Goal: Transaction & Acquisition: Book appointment/travel/reservation

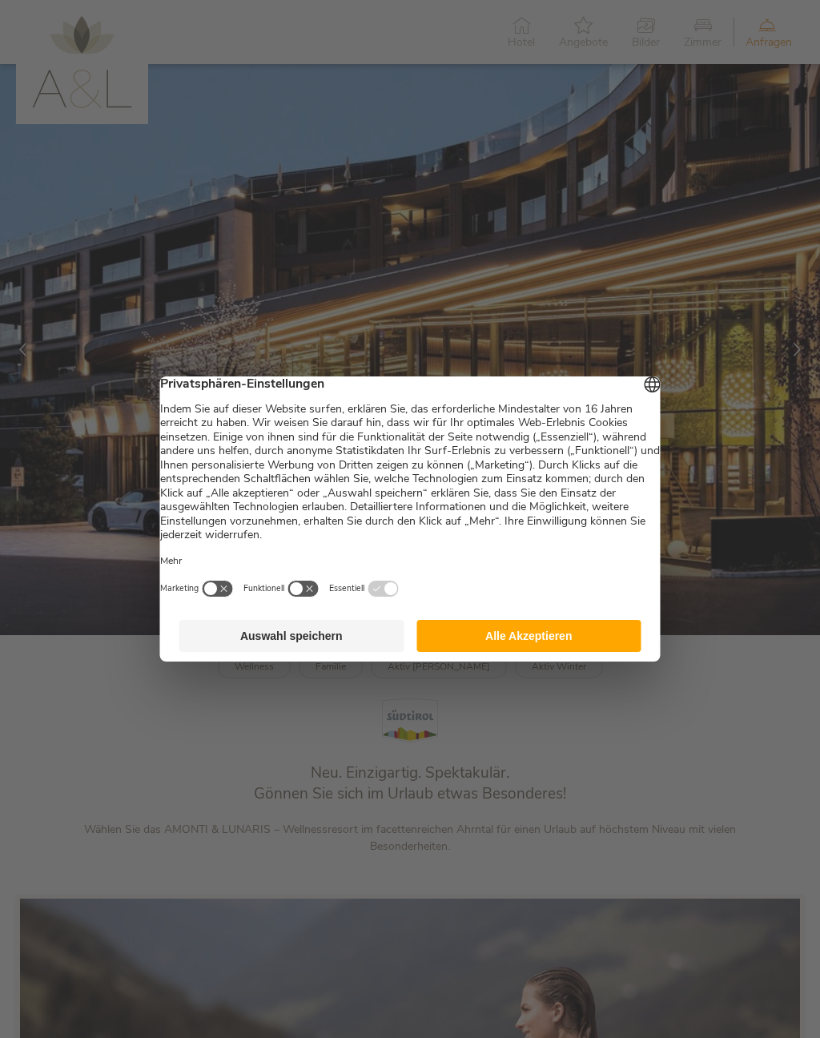
click at [519, 652] on button "Alle Akzeptieren" at bounding box center [528, 636] width 225 height 32
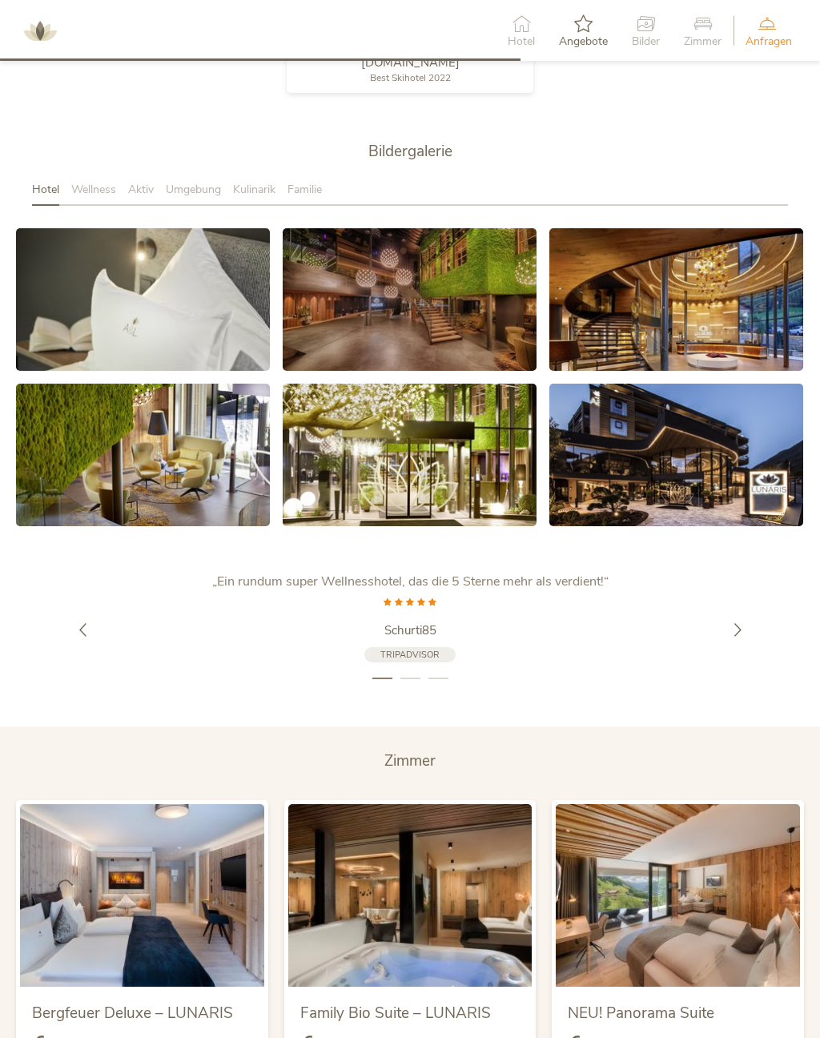
scroll to position [2606, 0]
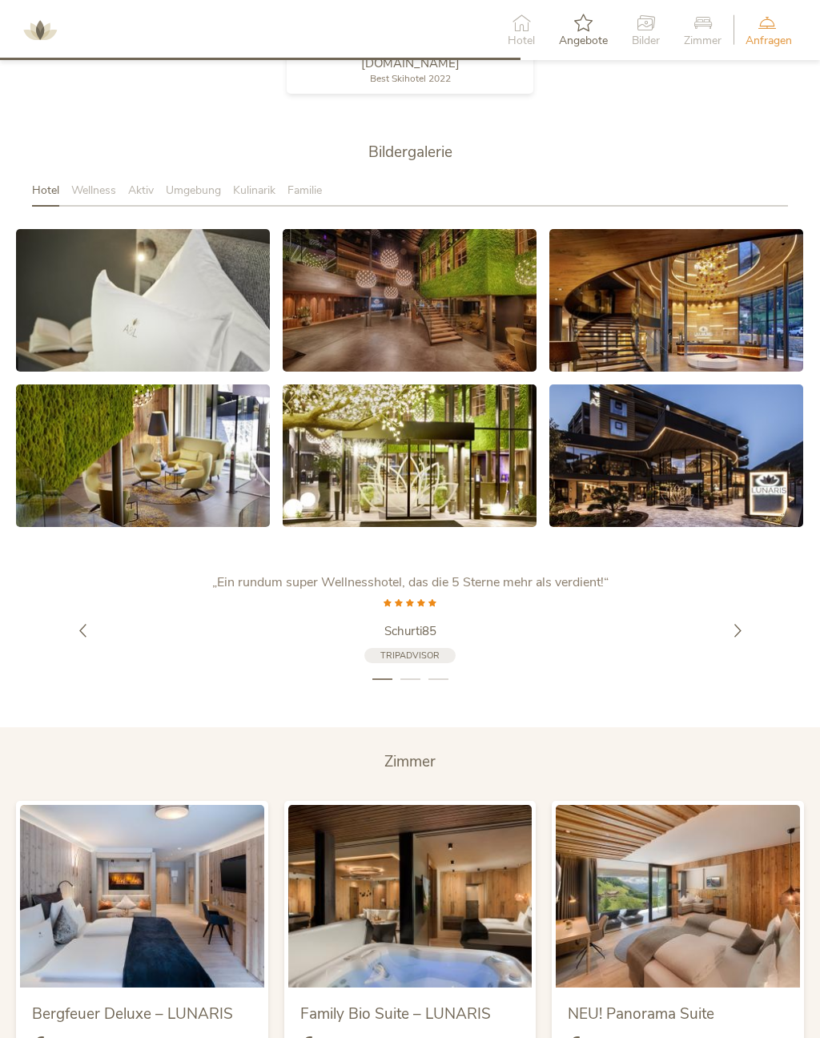
click at [500, 309] on link at bounding box center [410, 300] width 254 height 143
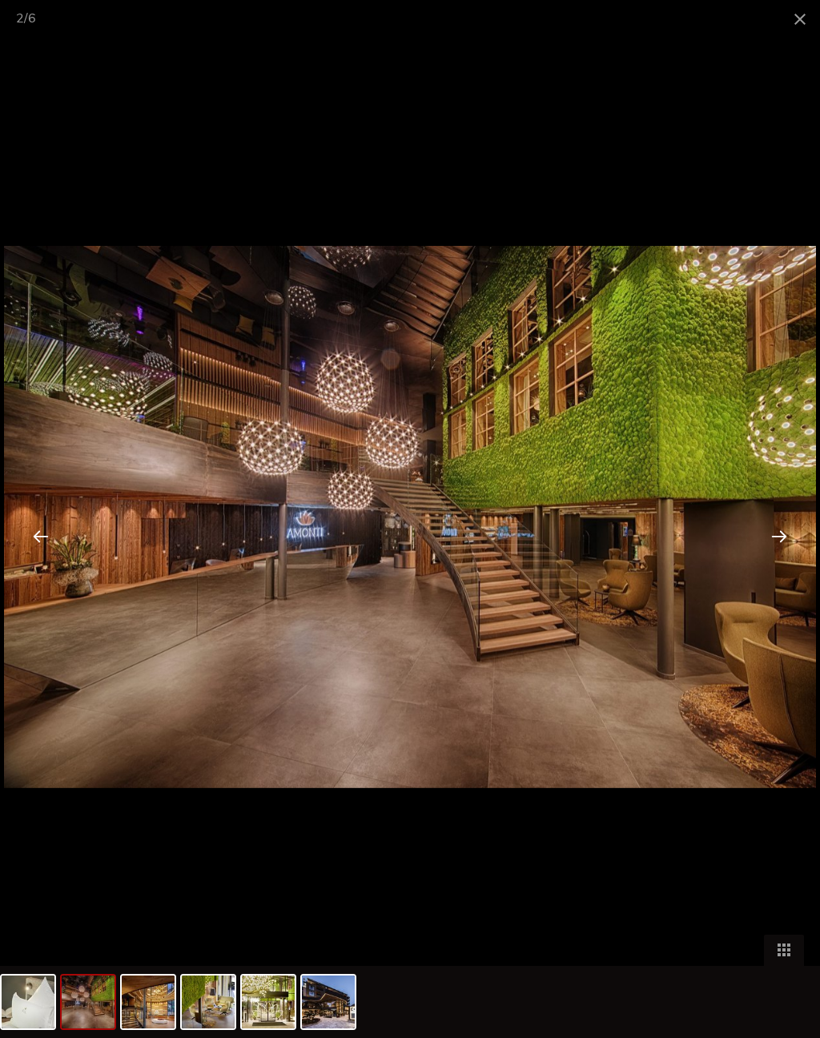
click at [796, 34] on span at bounding box center [800, 19] width 40 height 38
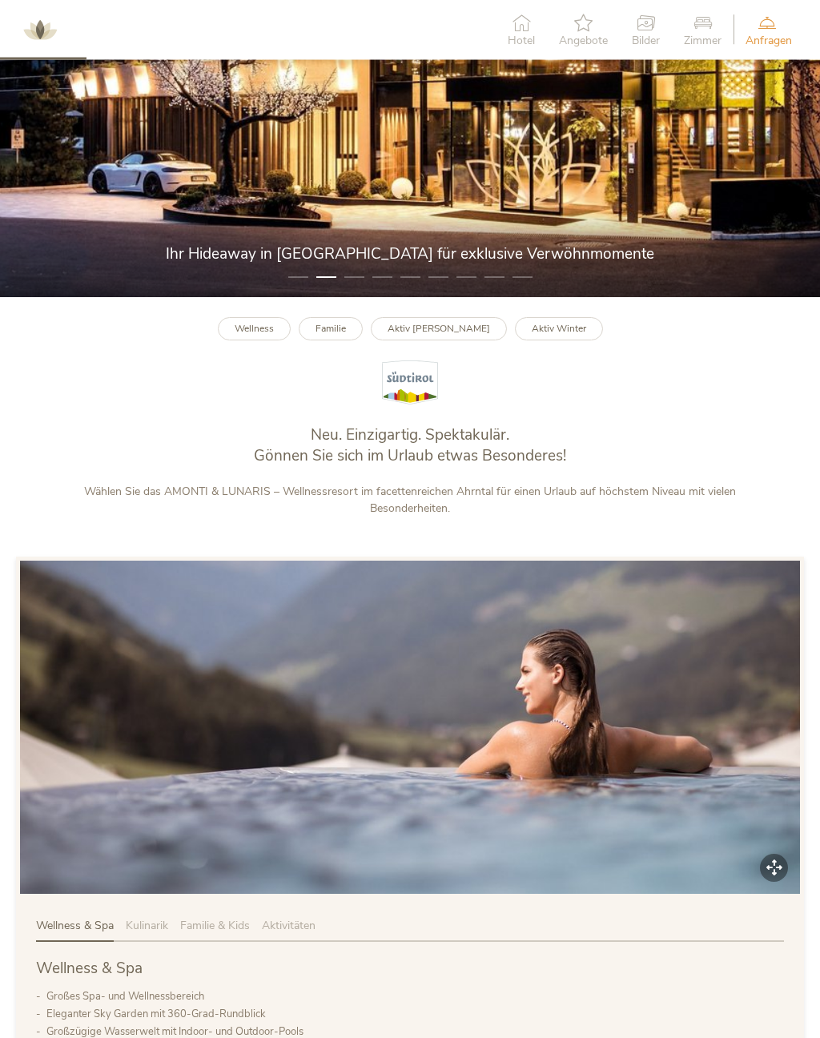
scroll to position [0, 0]
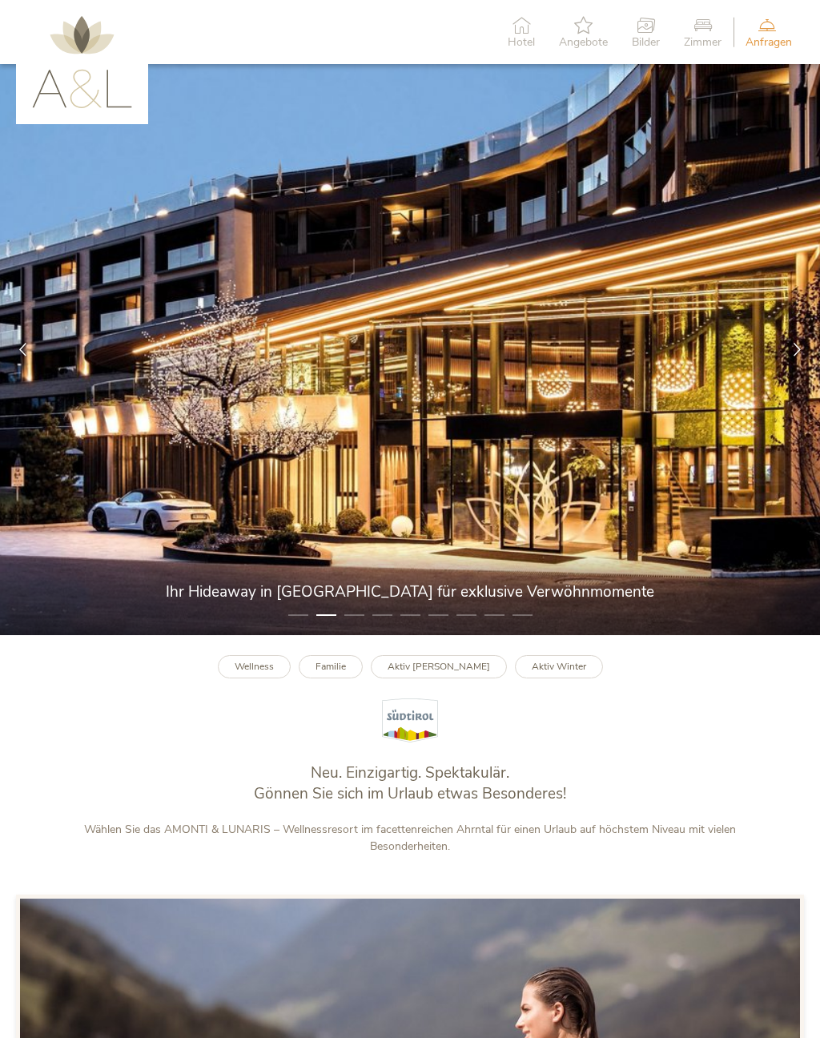
click at [548, 52] on div "Angebote" at bounding box center [583, 32] width 73 height 49
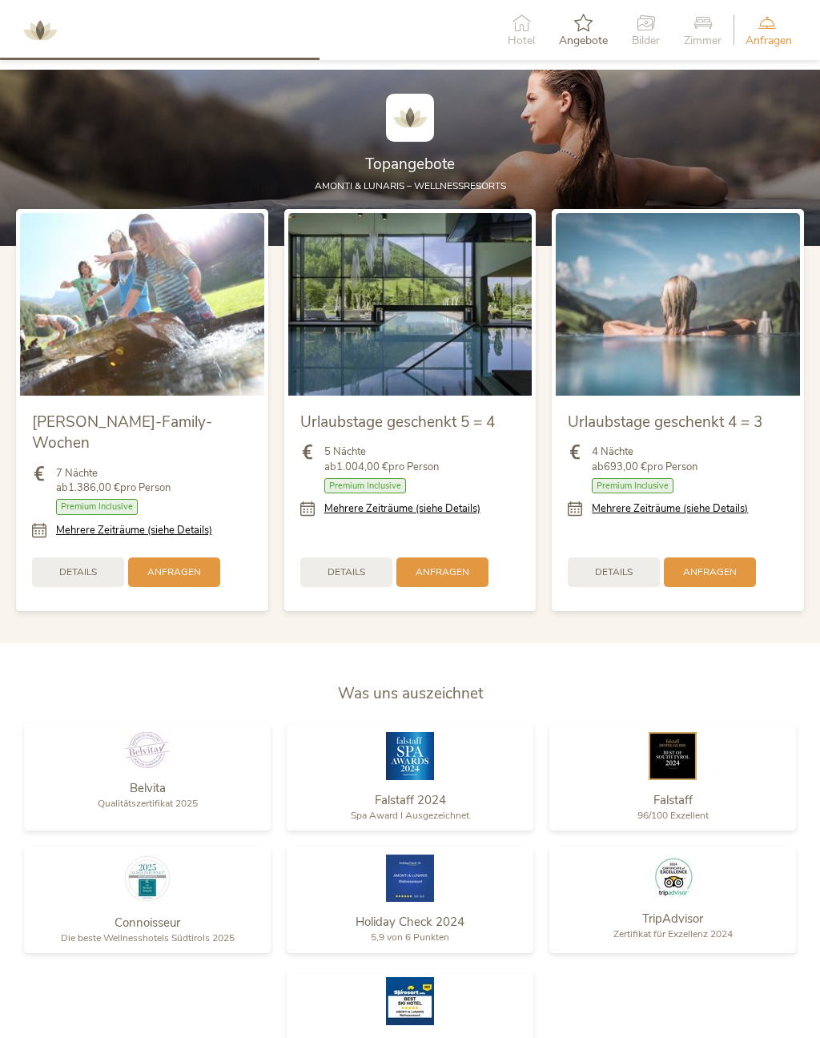
click at [519, 43] on span "Hotel" at bounding box center [521, 40] width 27 height 11
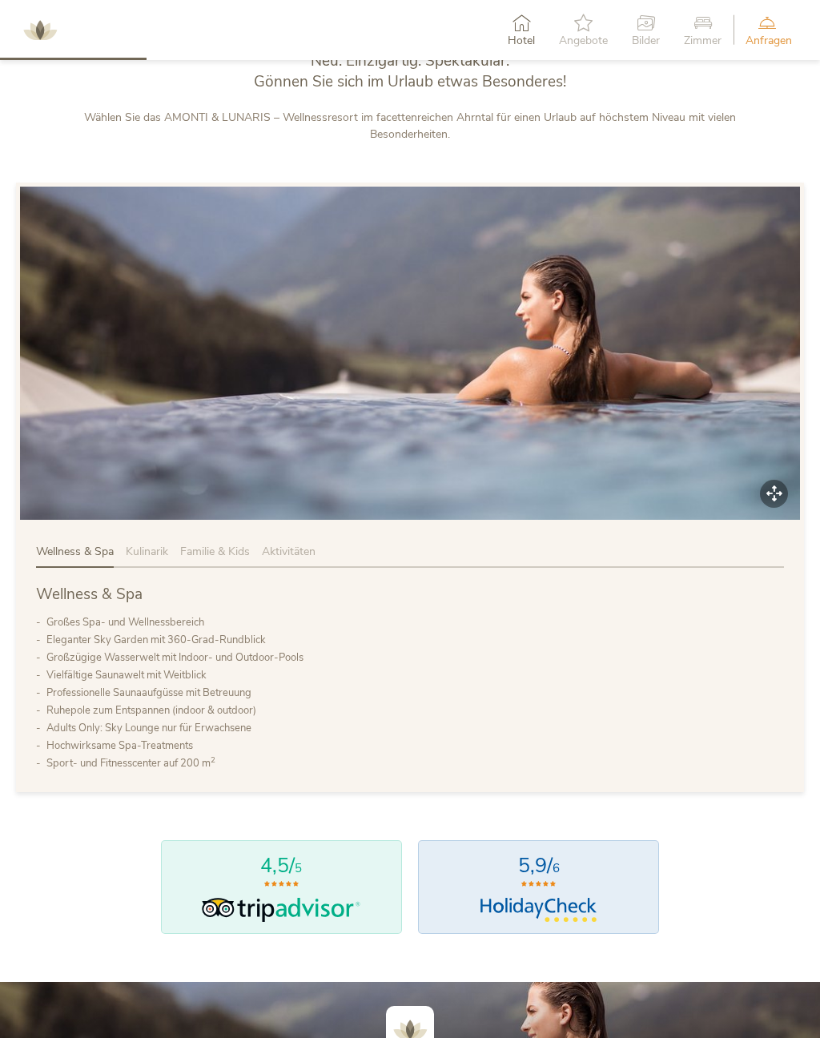
scroll to position [694, 0]
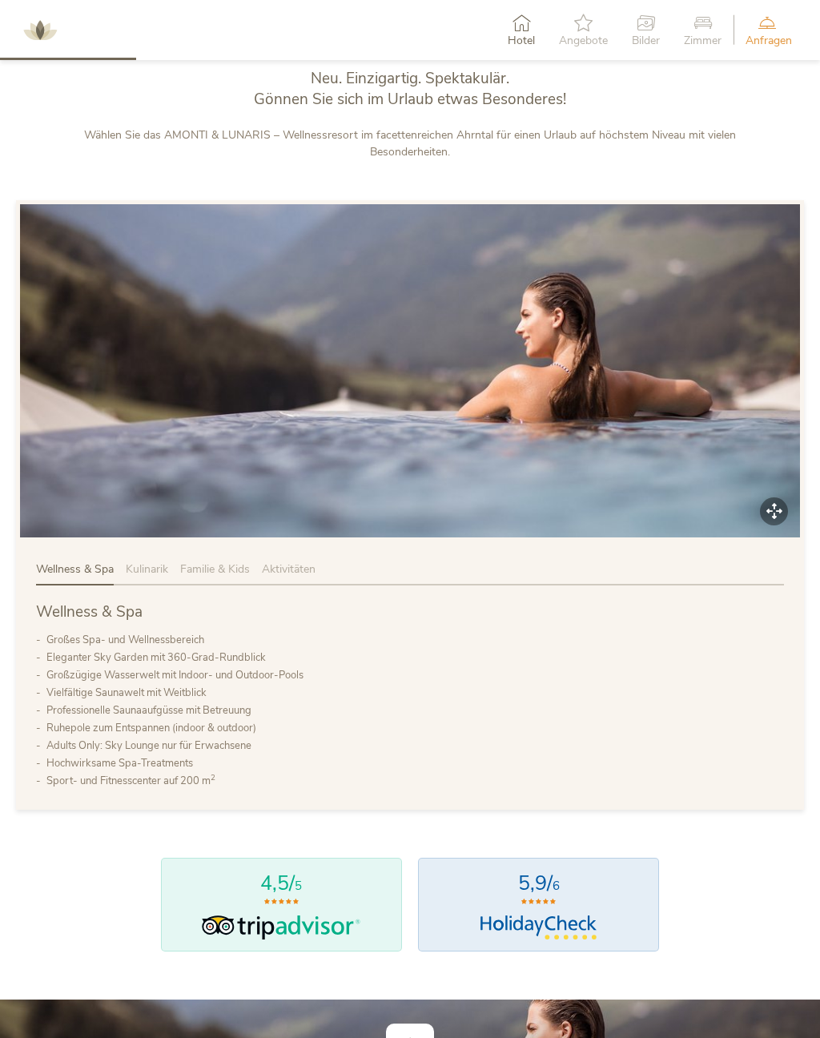
click at [521, 40] on span "Hotel" at bounding box center [521, 40] width 27 height 11
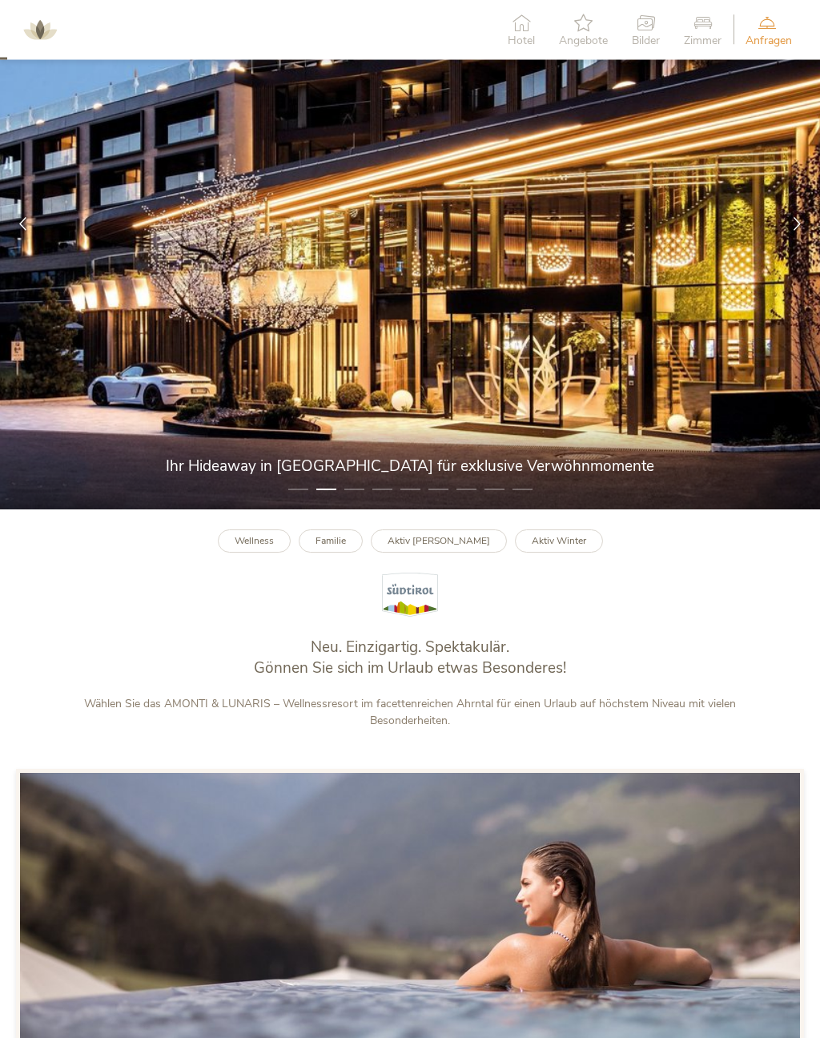
scroll to position [0, 0]
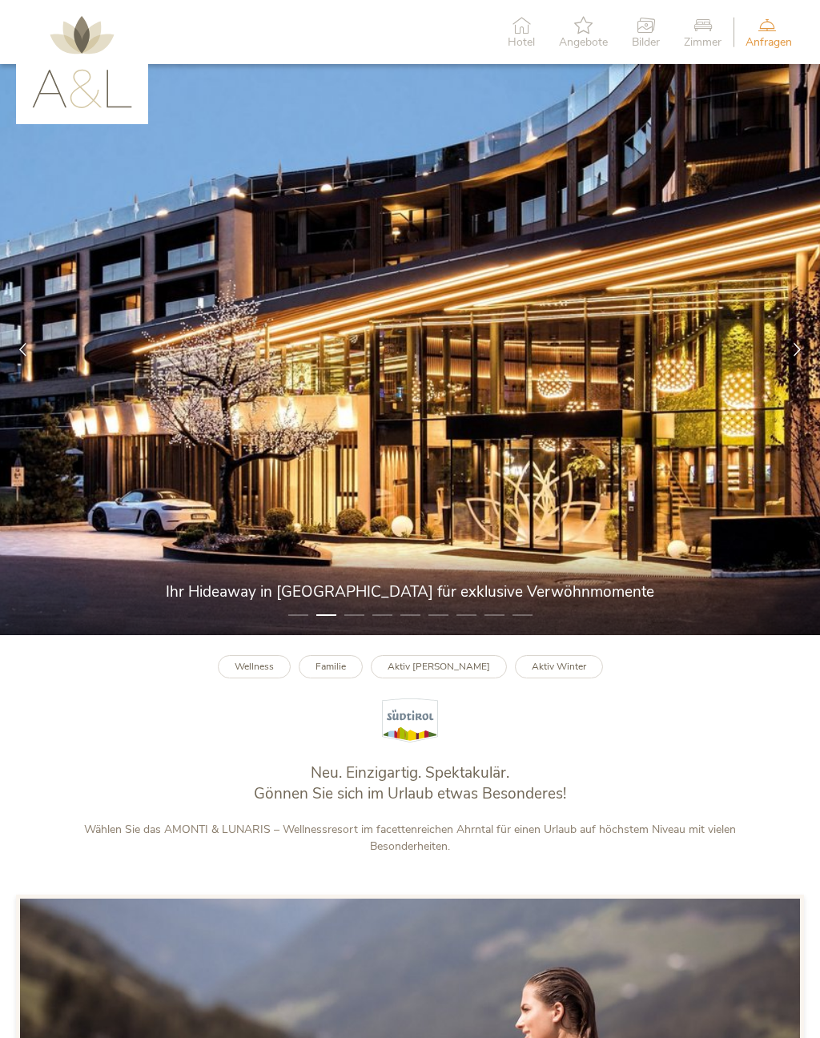
click at [93, 75] on img at bounding box center [82, 62] width 100 height 92
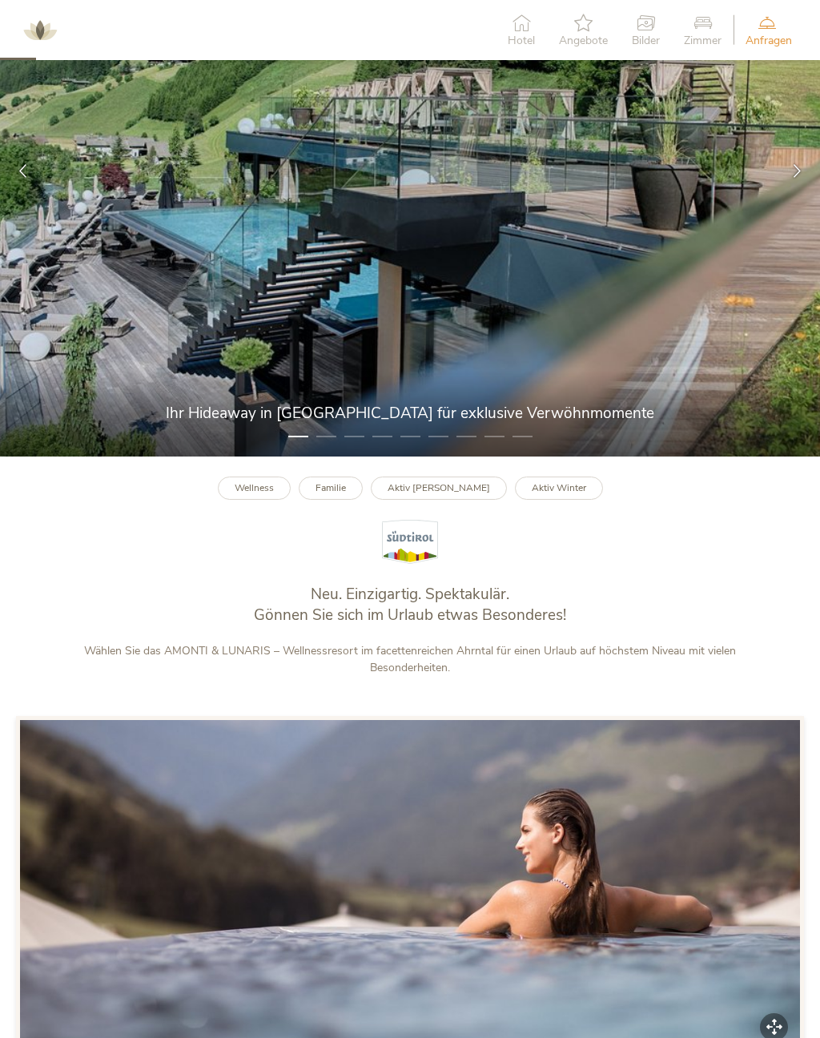
scroll to position [179, 0]
click at [807, 187] on div at bounding box center [797, 171] width 46 height 46
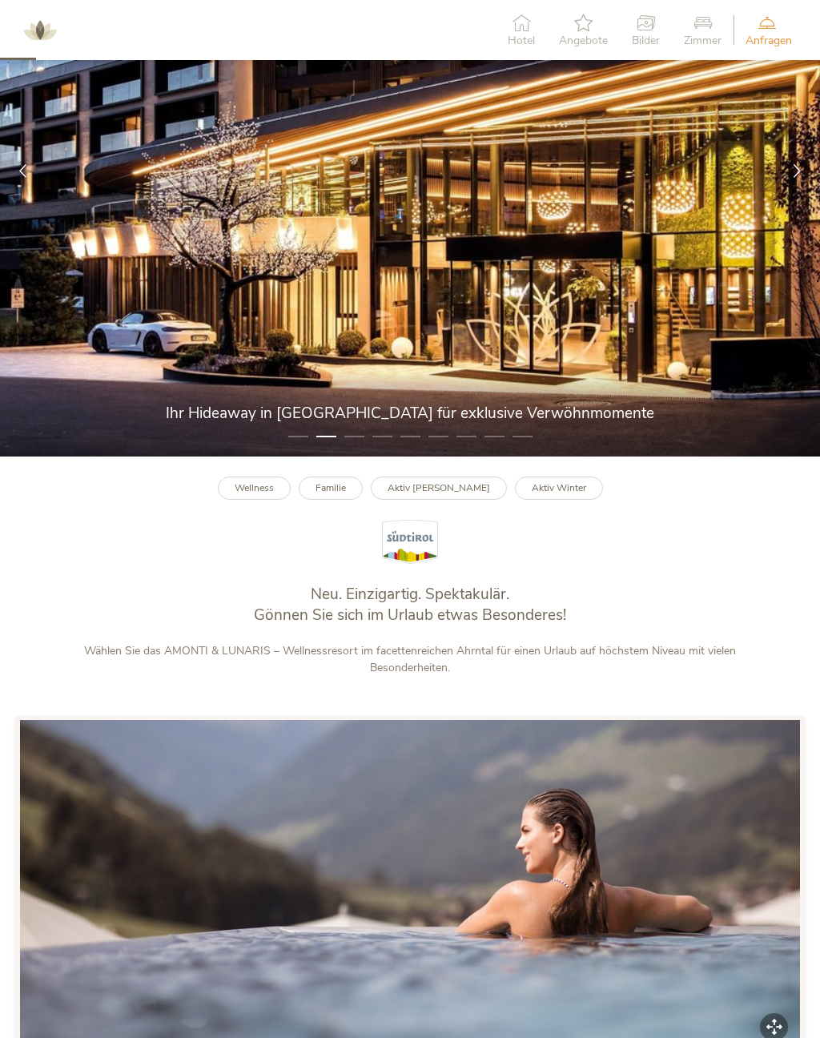
click at [789, 186] on div at bounding box center [797, 171] width 46 height 46
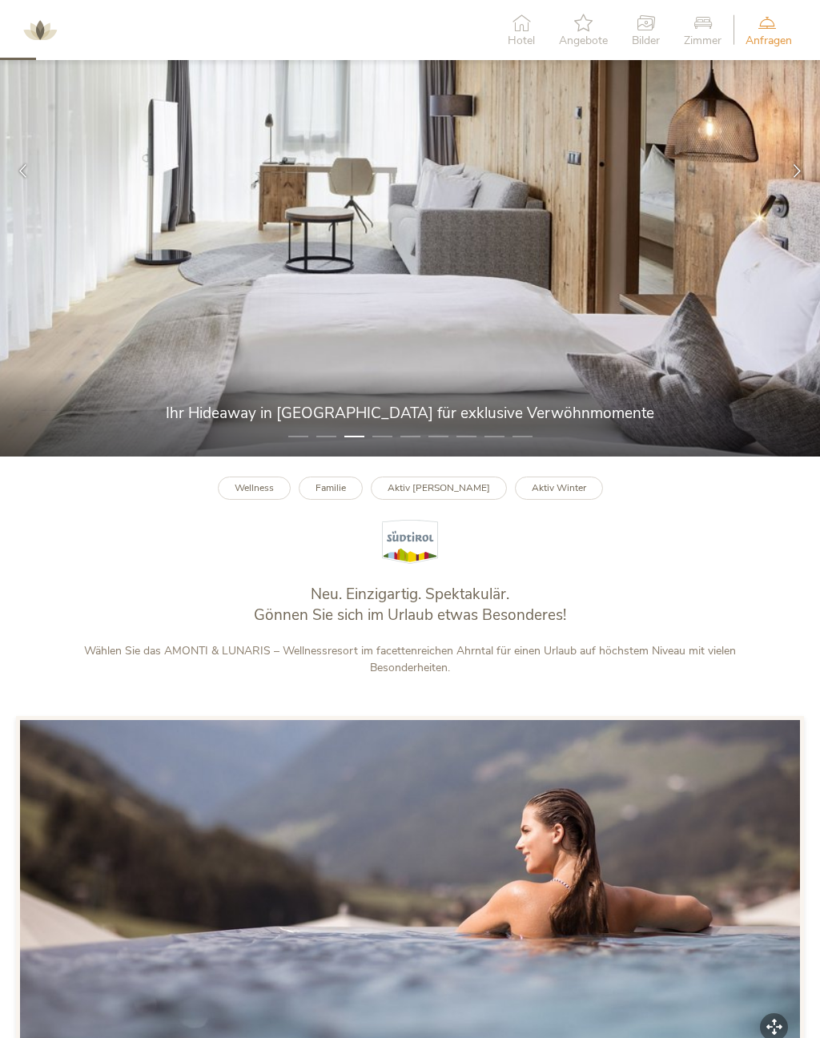
click at [793, 178] on icon at bounding box center [797, 171] width 14 height 14
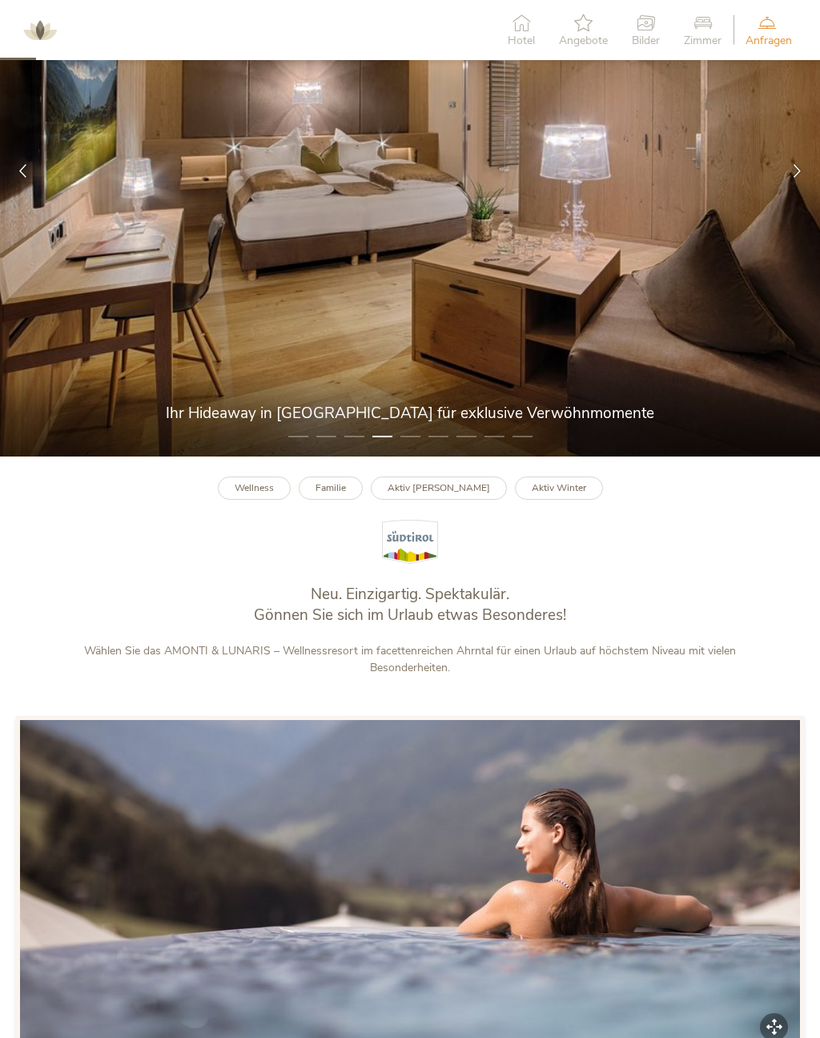
click at [790, 194] on div at bounding box center [797, 171] width 46 height 46
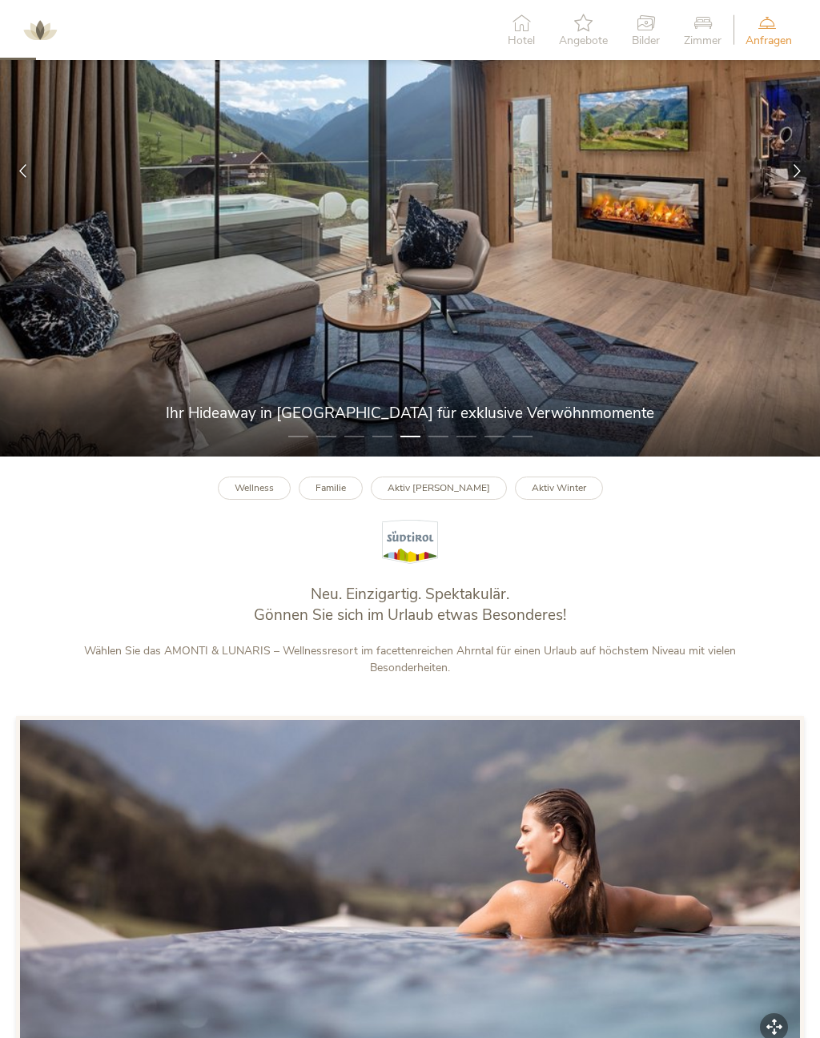
click at [816, 178] on div at bounding box center [797, 171] width 46 height 46
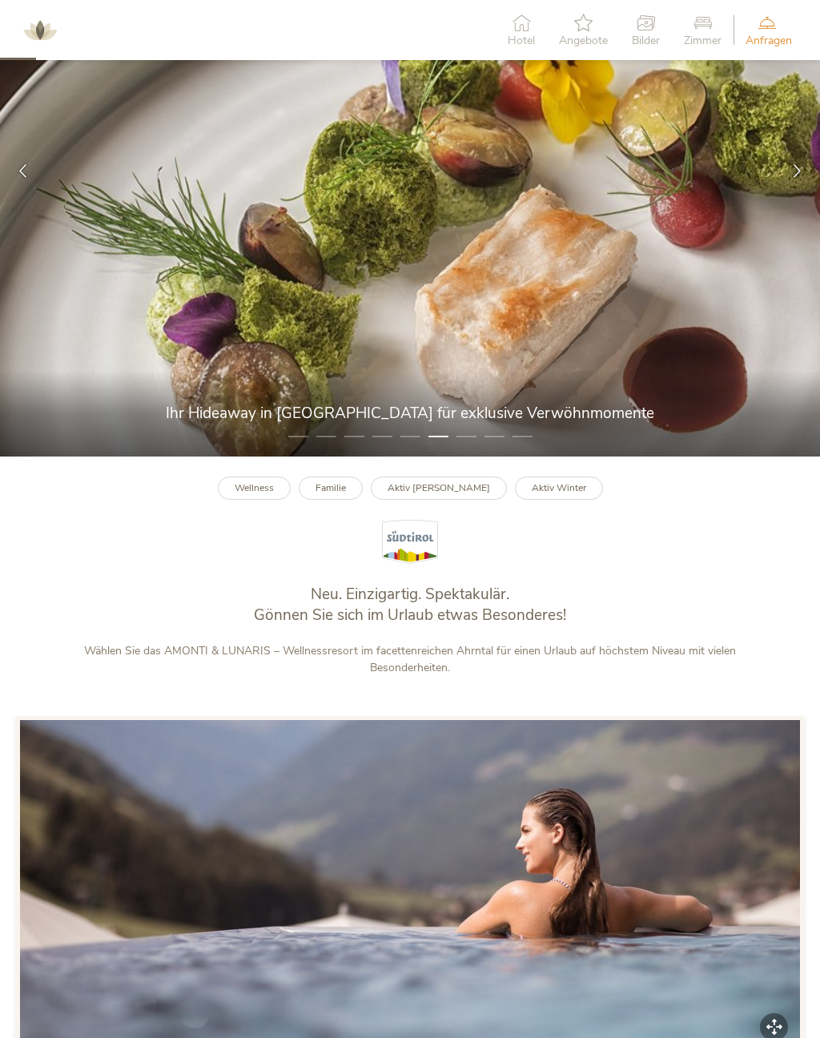
click at [782, 193] on div at bounding box center [797, 171] width 46 height 46
click at [769, 215] on img at bounding box center [410, 170] width 820 height 571
click at [770, 213] on img at bounding box center [410, 170] width 820 height 571
click at [794, 187] on div at bounding box center [797, 171] width 46 height 46
